Goal: Task Accomplishment & Management: Manage account settings

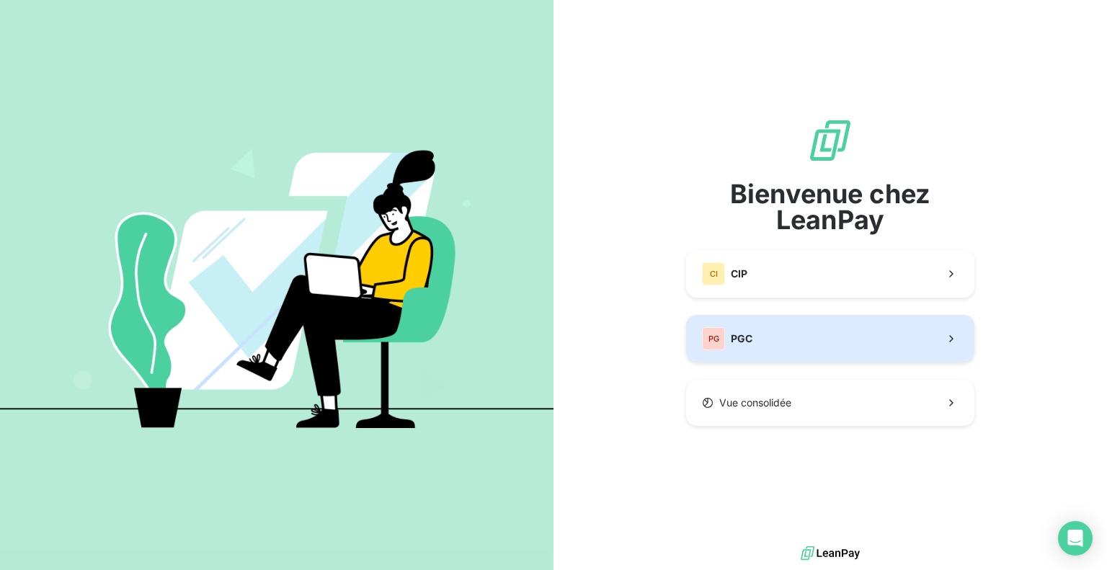
click at [823, 325] on button "PG PGC" at bounding box center [830, 339] width 288 height 48
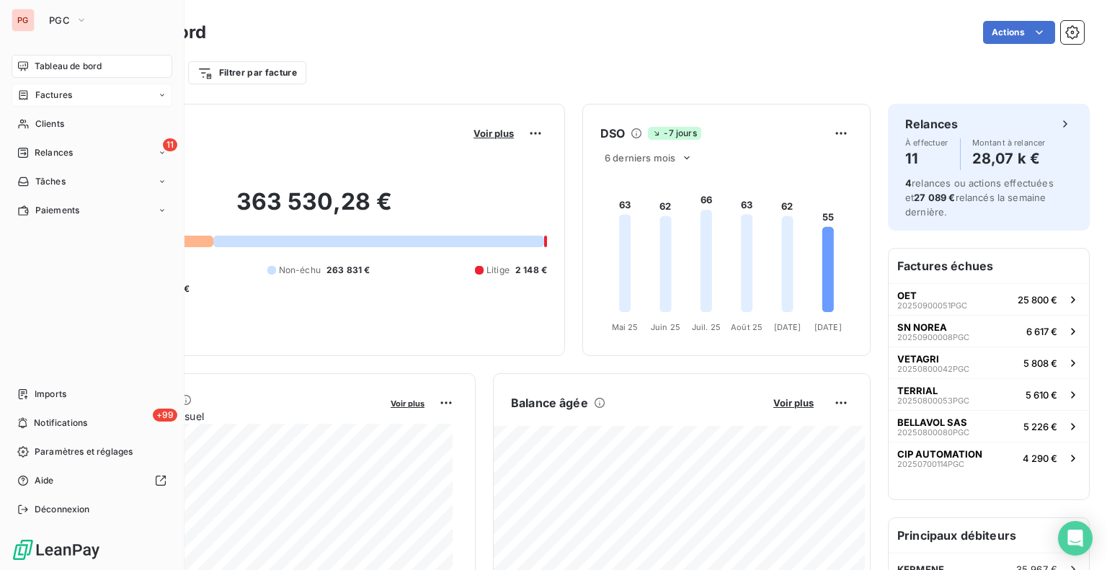
click at [48, 91] on span "Factures" at bounding box center [53, 95] width 37 height 13
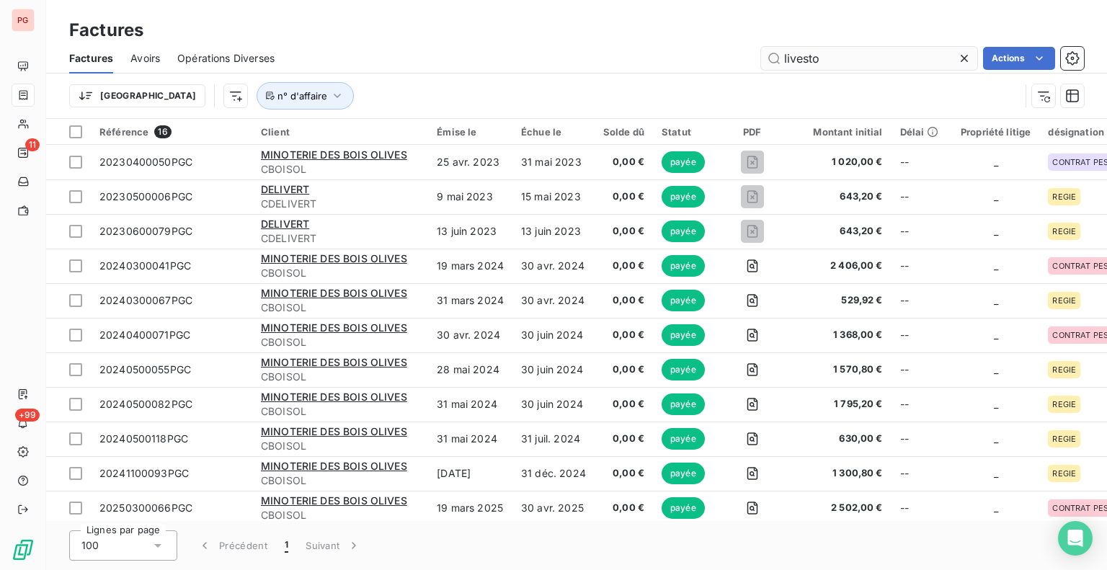
type input "livesto"
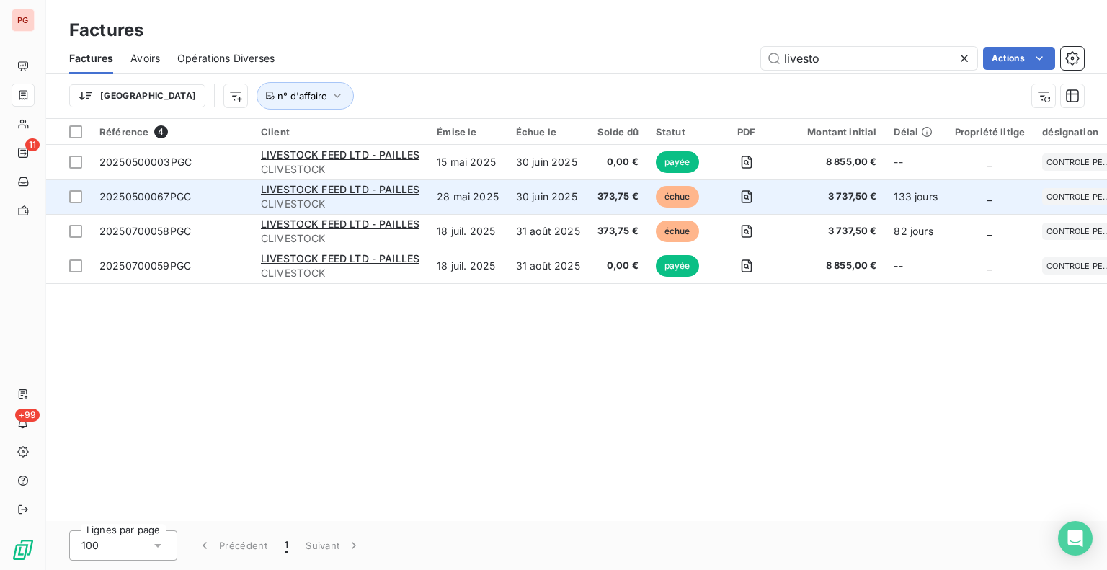
click at [537, 201] on td "30 juin 2025" at bounding box center [547, 196] width 81 height 35
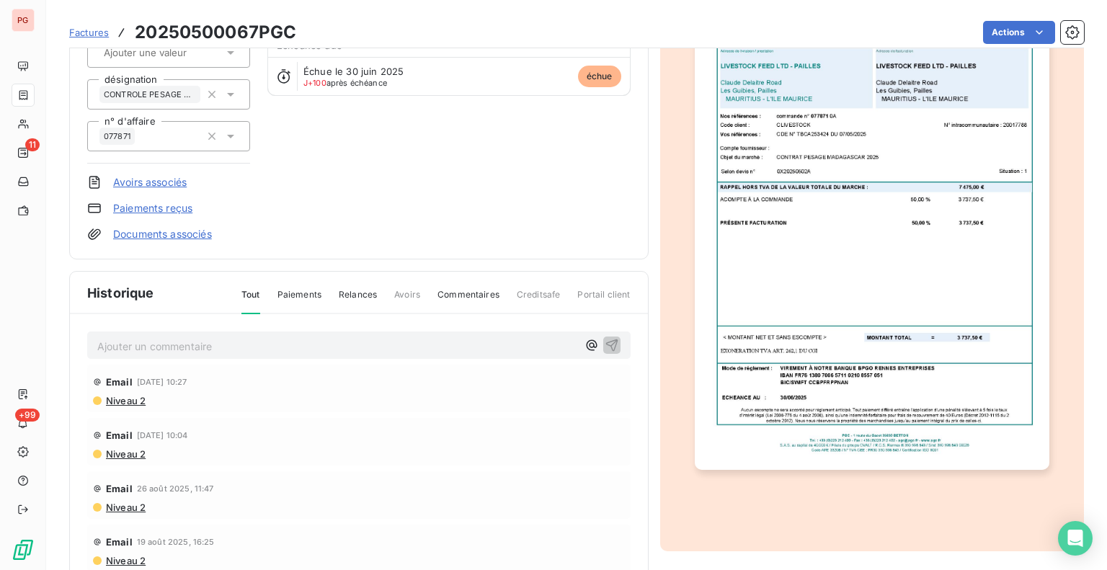
scroll to position [146, 0]
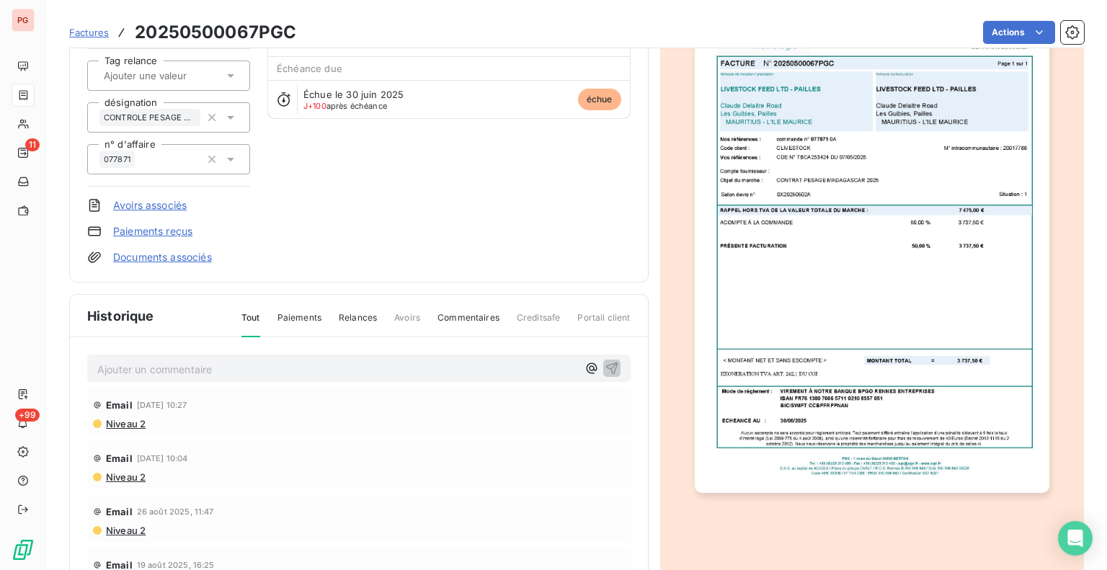
click at [924, 228] on img "button" at bounding box center [872, 243] width 354 height 500
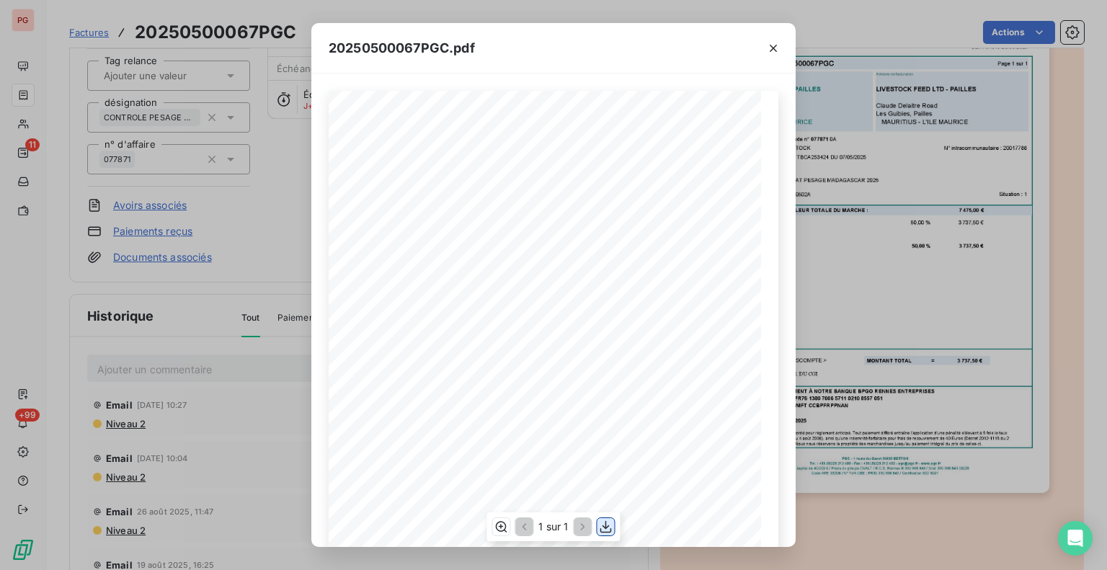
click at [602, 530] on icon "button" at bounding box center [606, 526] width 14 height 14
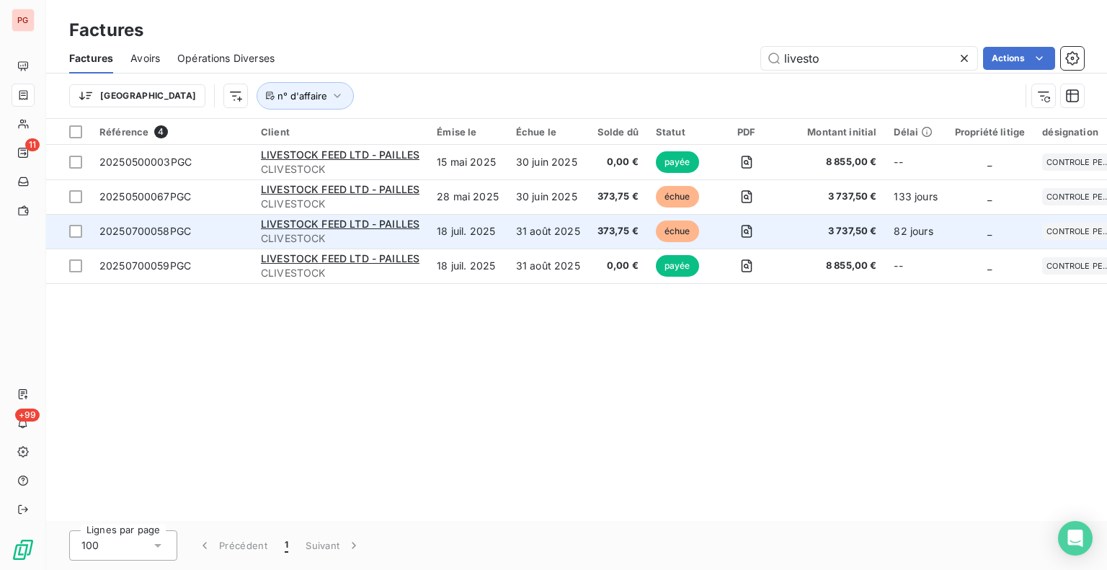
click at [551, 235] on td "31 août 2025" at bounding box center [547, 231] width 81 height 35
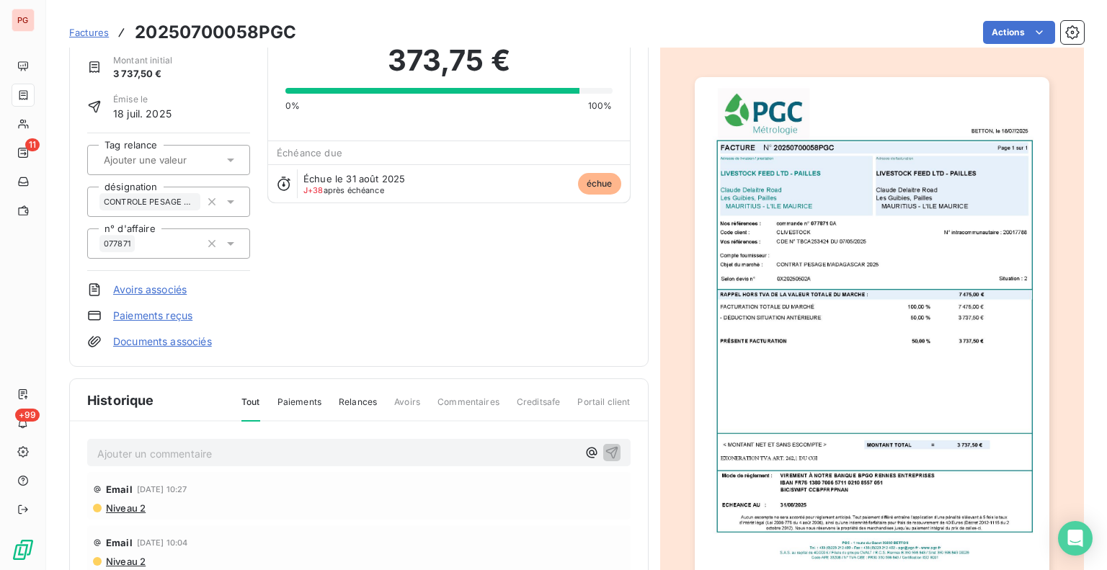
scroll to position [146, 0]
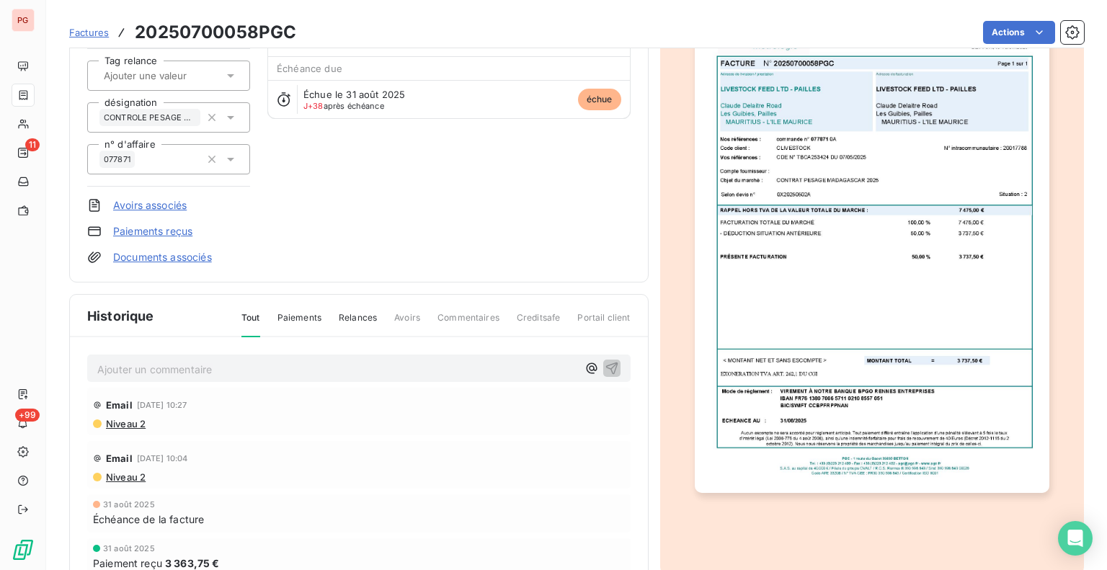
click at [769, 302] on img "button" at bounding box center [872, 243] width 354 height 500
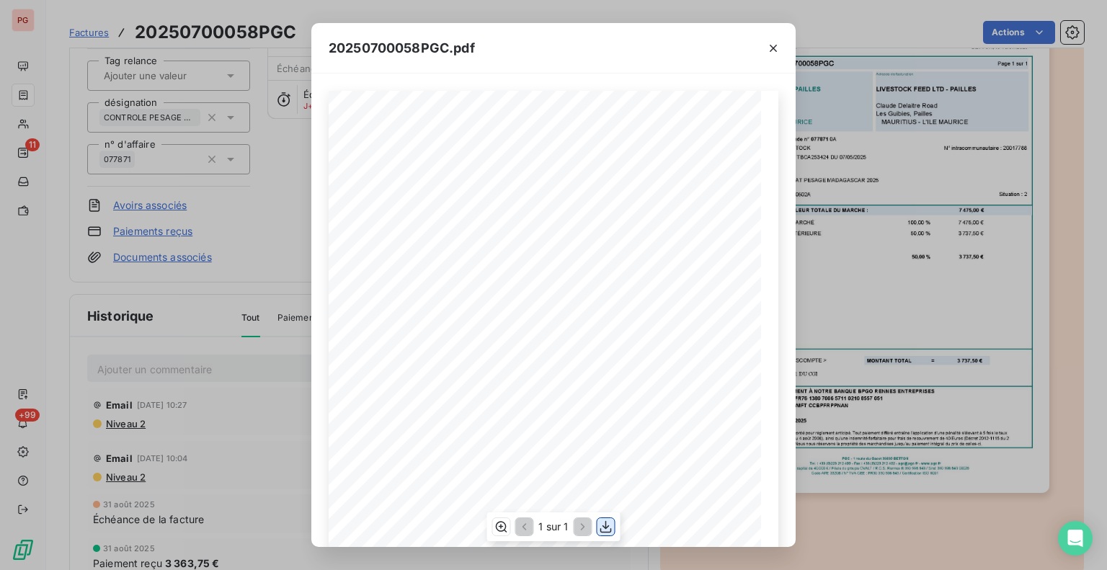
click at [603, 527] on icon "button" at bounding box center [606, 527] width 12 height 12
click at [772, 48] on icon "button" at bounding box center [773, 48] width 14 height 14
